Goal: Task Accomplishment & Management: Use online tool/utility

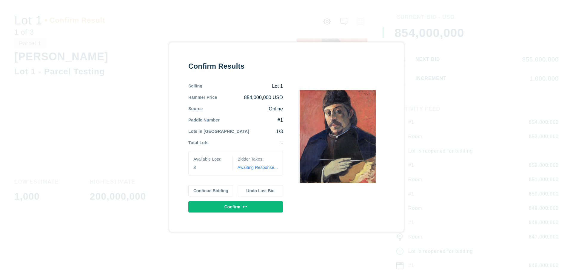
click at [211, 191] on button "Continue Bidding" at bounding box center [210, 190] width 45 height 11
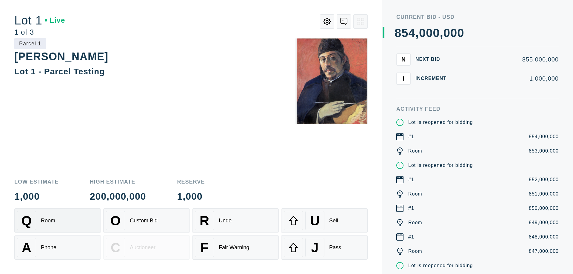
click at [58, 220] on div "Q Room" at bounding box center [57, 220] width 81 height 19
